Goal: Information Seeking & Learning: Learn about a topic

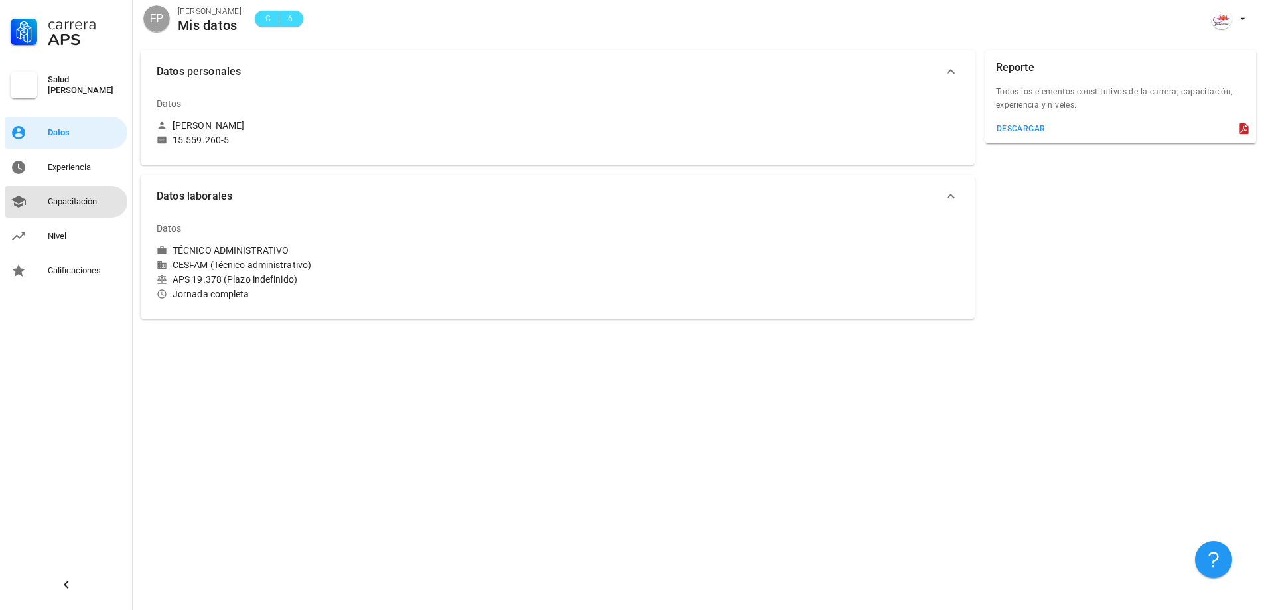
click at [80, 200] on div "Capacitación" at bounding box center [85, 201] width 74 height 11
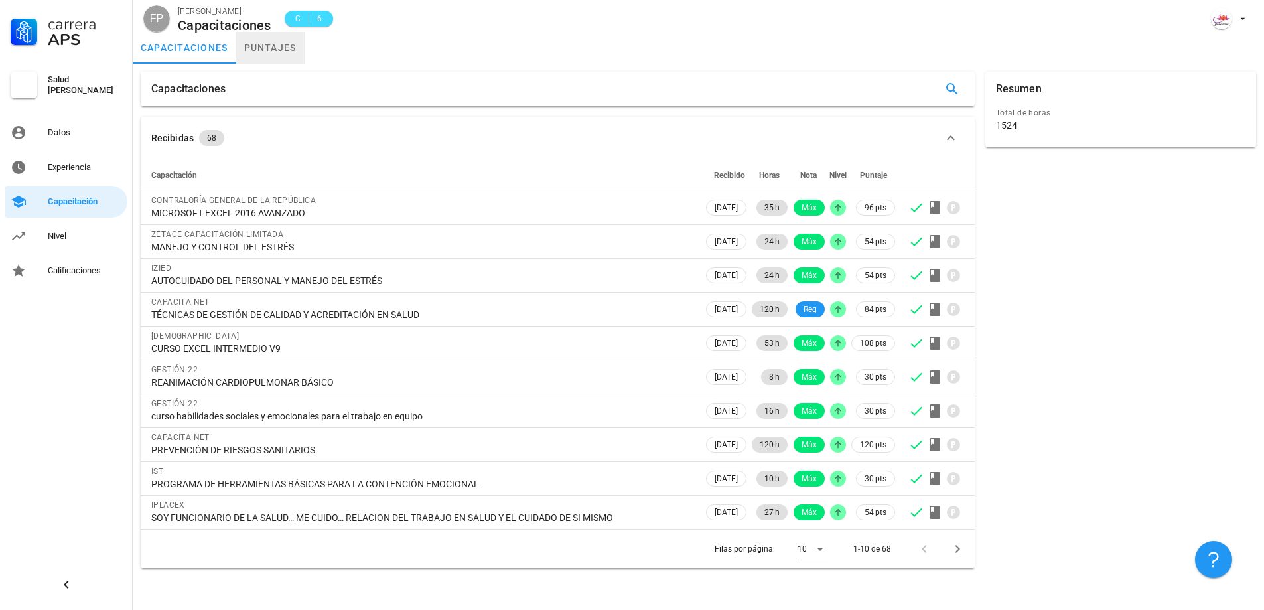
click at [268, 54] on link "puntajes" at bounding box center [270, 48] width 68 height 32
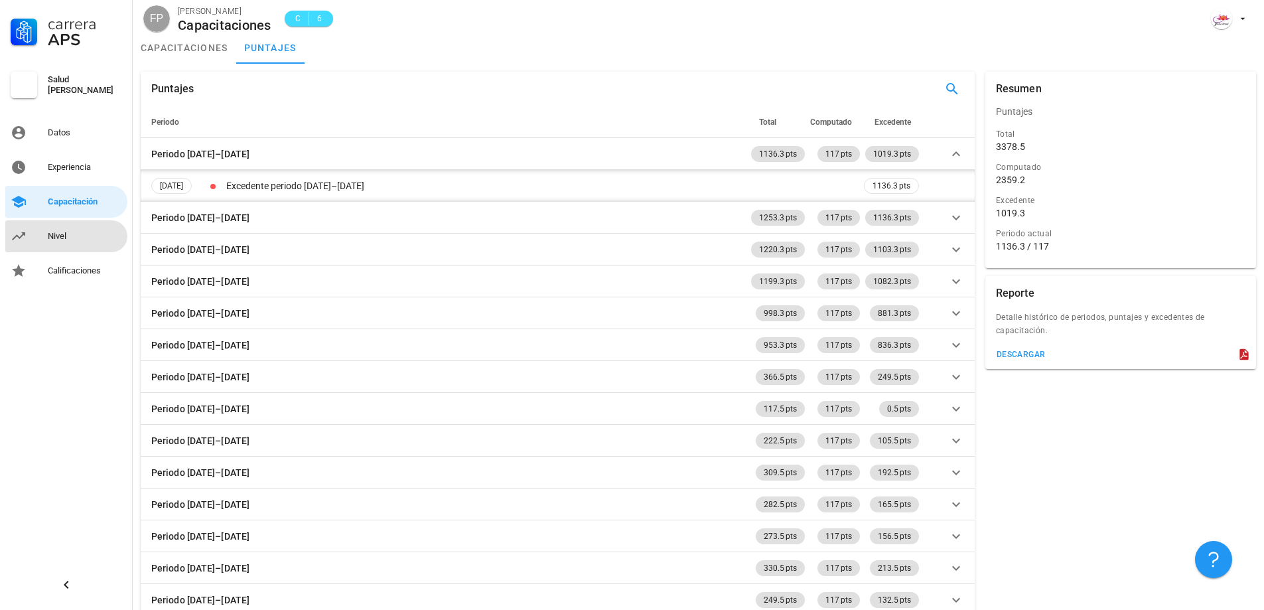
click at [67, 238] on div "Nivel" at bounding box center [85, 236] width 74 height 11
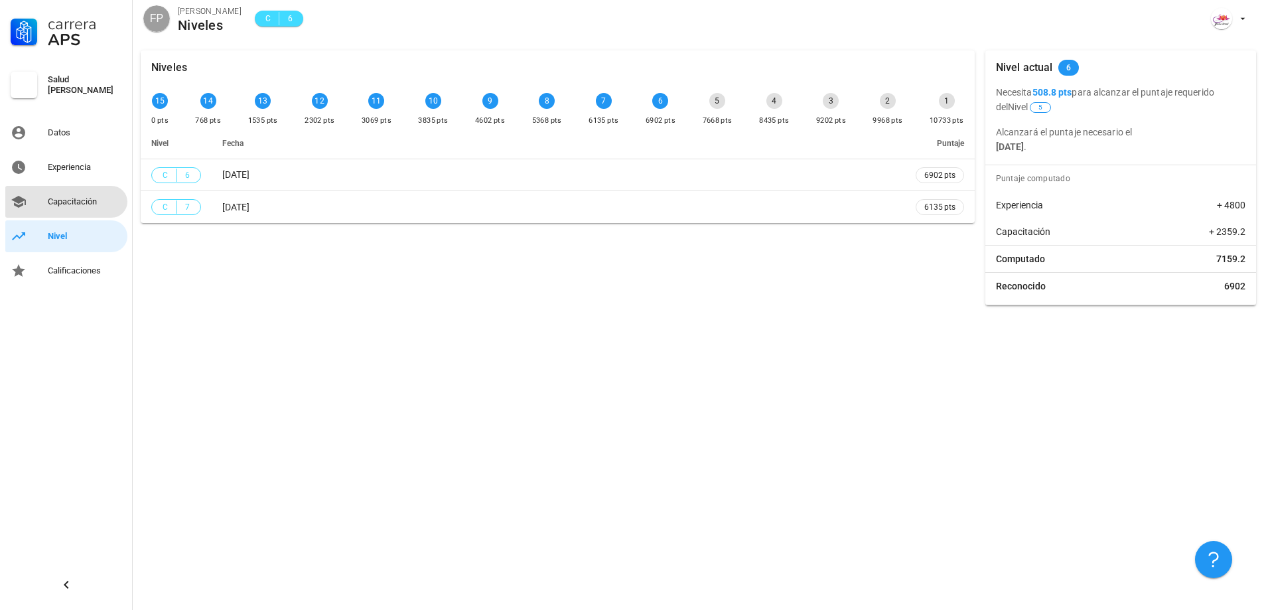
click at [84, 198] on div "Capacitación" at bounding box center [85, 201] width 74 height 11
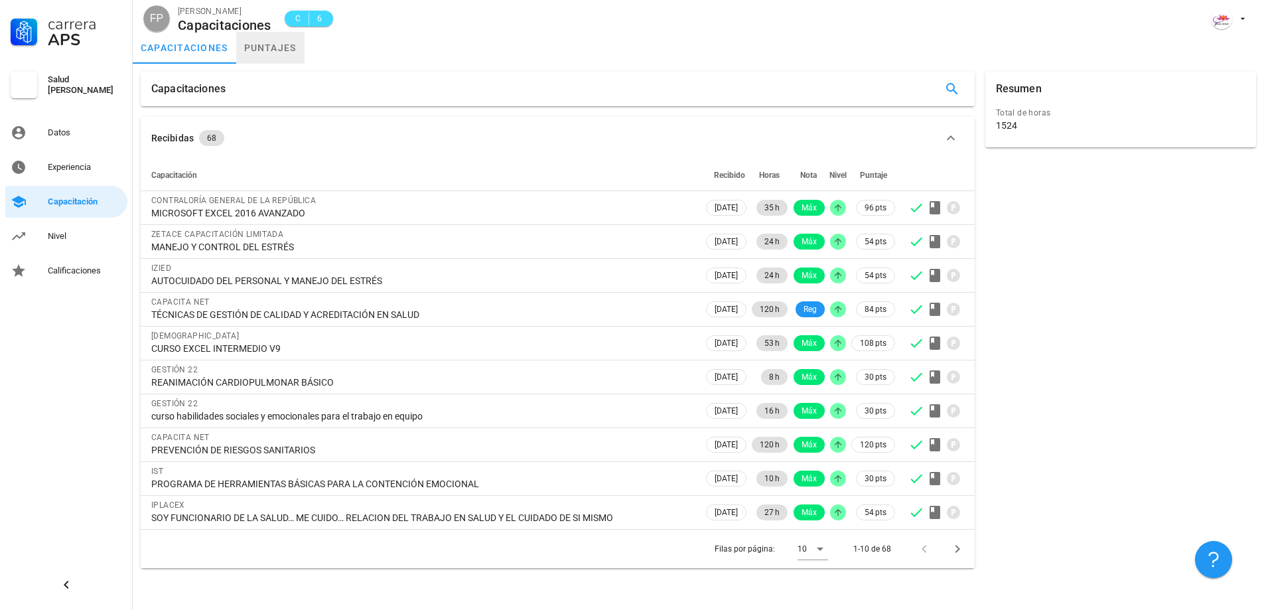
click at [269, 47] on link "puntajes" at bounding box center [270, 48] width 68 height 32
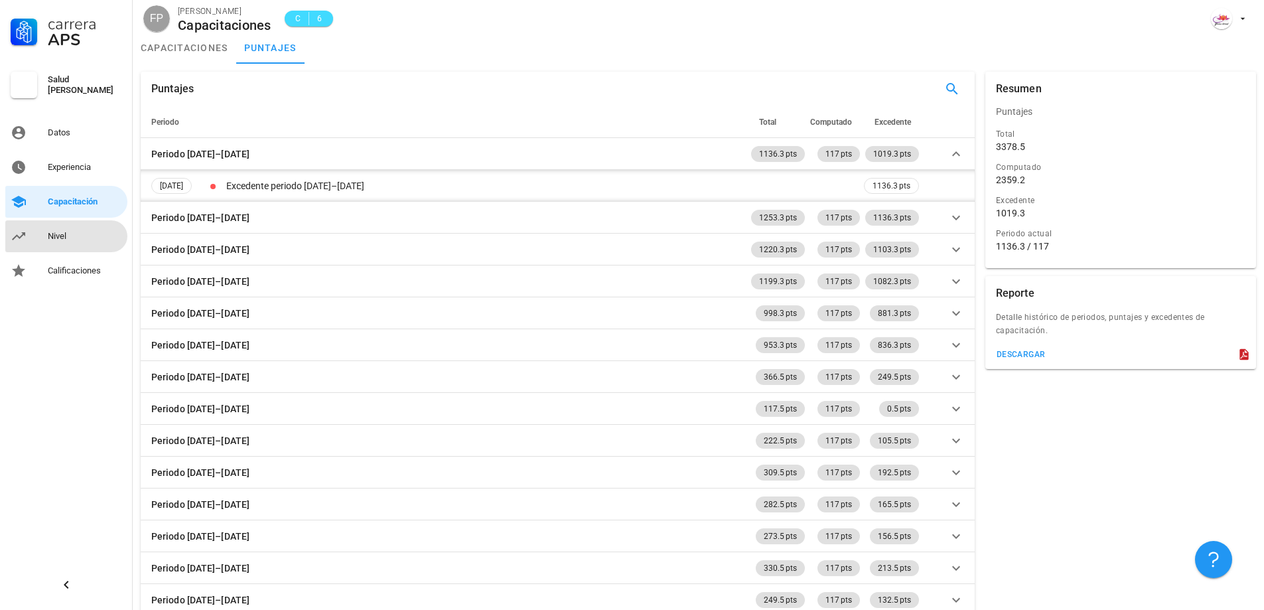
click at [91, 236] on div "Nivel" at bounding box center [85, 236] width 74 height 11
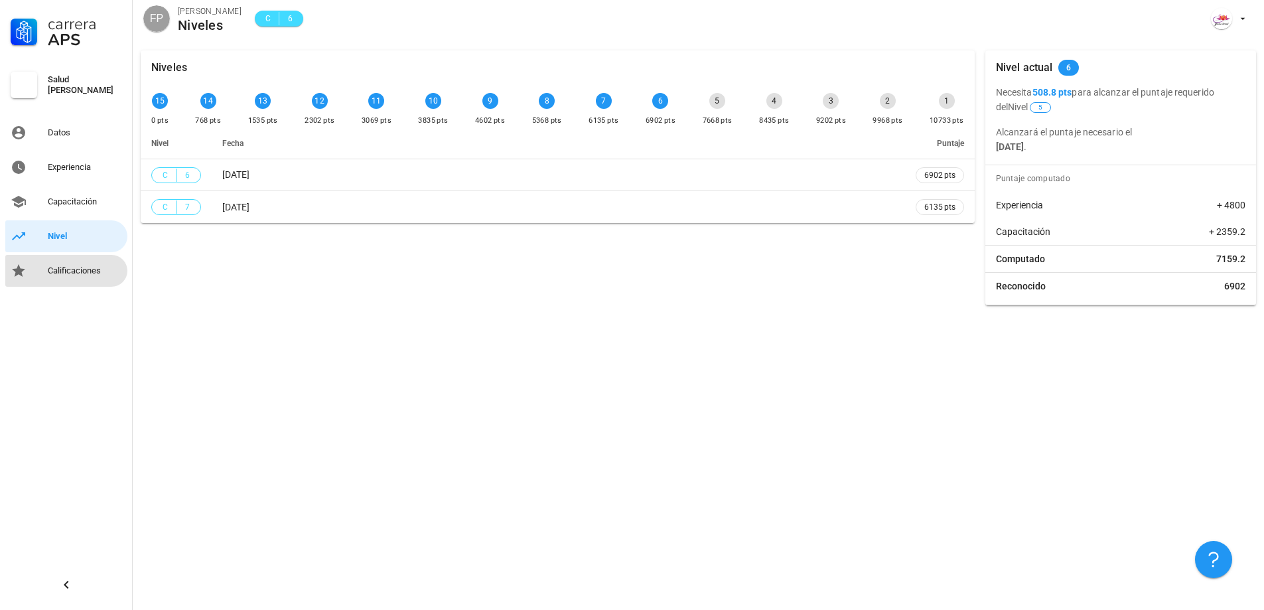
click at [78, 275] on div "Calificaciones" at bounding box center [85, 270] width 74 height 11
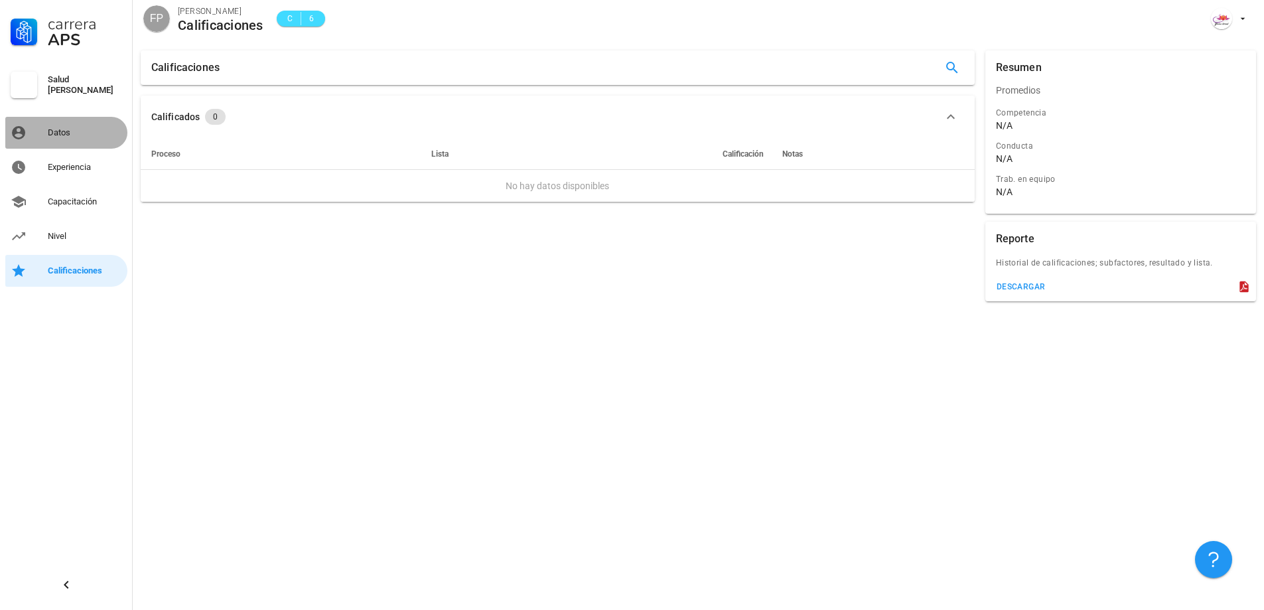
click at [60, 133] on div "Datos" at bounding box center [85, 132] width 74 height 11
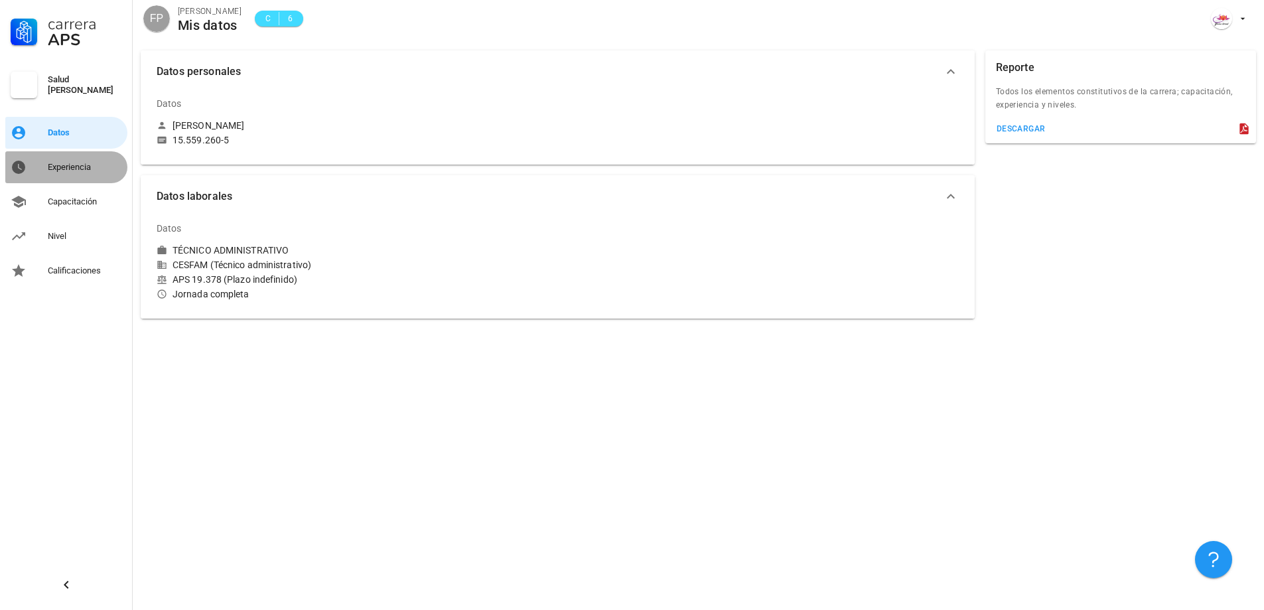
click at [66, 161] on div "Experiencia" at bounding box center [85, 167] width 74 height 21
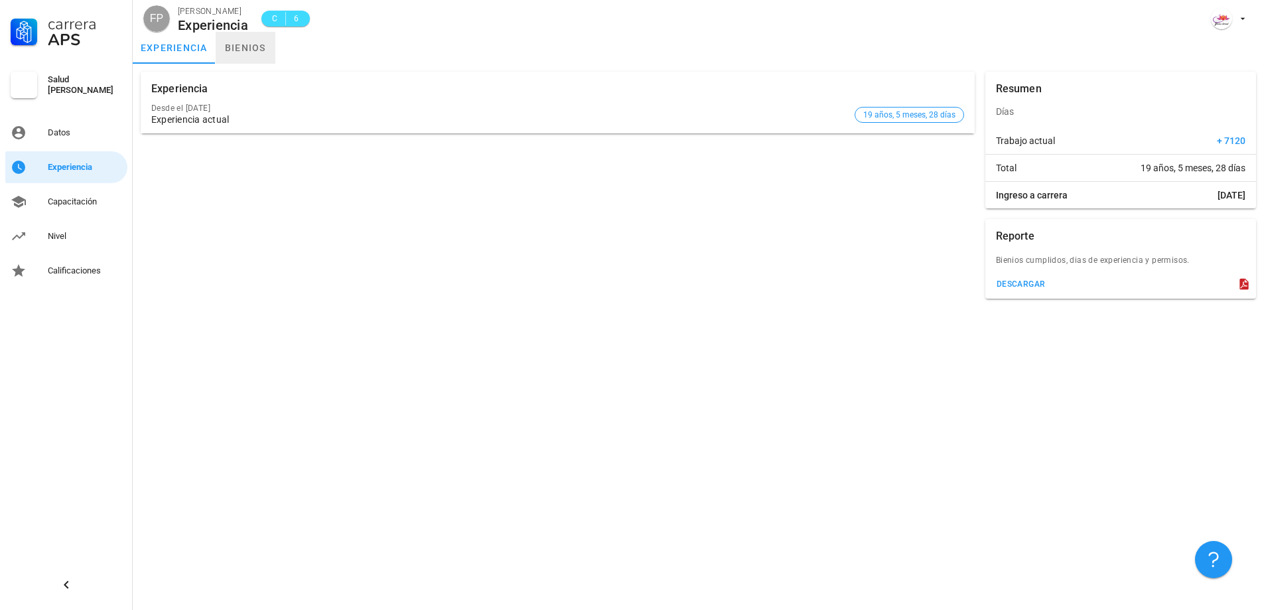
click at [246, 46] on link "bienios" at bounding box center [246, 48] width 60 height 32
